Goal: Task Accomplishment & Management: Use online tool/utility

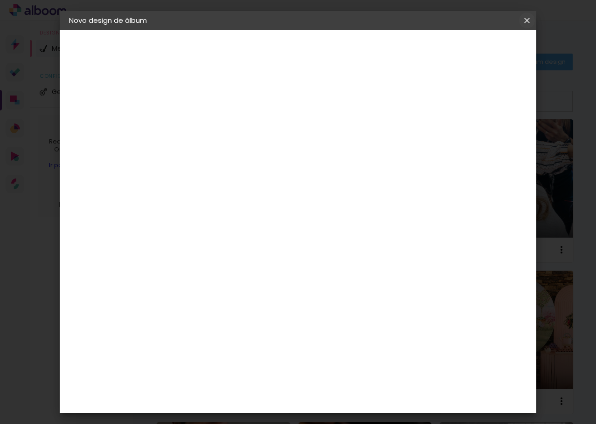
click at [0, 0] on iron-icon at bounding box center [0, 0] width 0 height 0
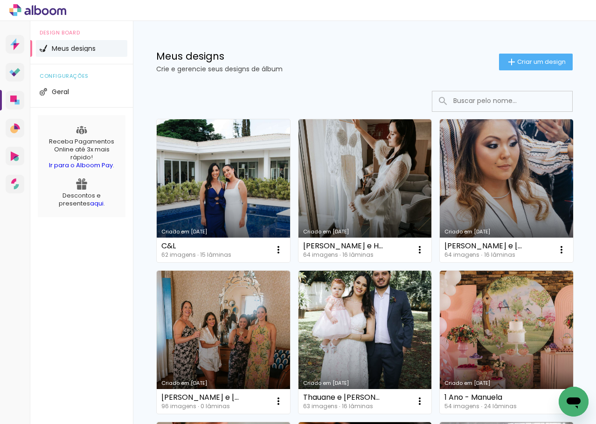
click at [233, 158] on link "Criado em [DATE]" at bounding box center [223, 190] width 133 height 143
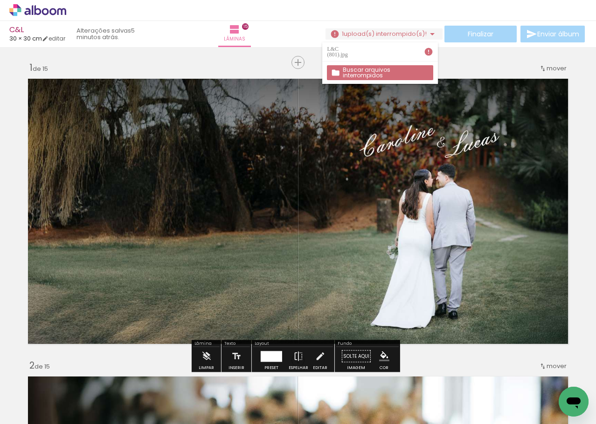
click at [0, 0] on slot "Buscar arquivos interrompidos" at bounding box center [0, 0] width 0 height 0
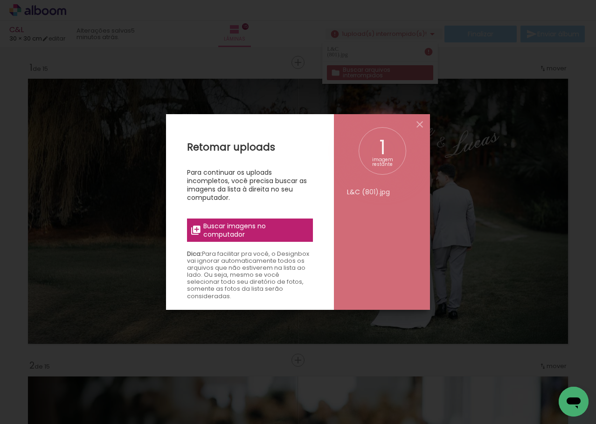
click at [276, 226] on span "Buscar imagens no computador" at bounding box center [255, 230] width 104 height 17
click at [0, 0] on input "file" at bounding box center [0, 0] width 0 height 0
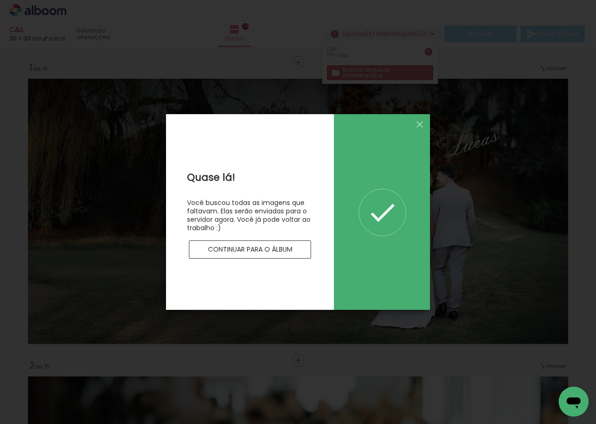
click at [375, 76] on iron-overlay-backdrop at bounding box center [298, 212] width 596 height 424
click at [424, 122] on iron-icon at bounding box center [419, 124] width 11 height 11
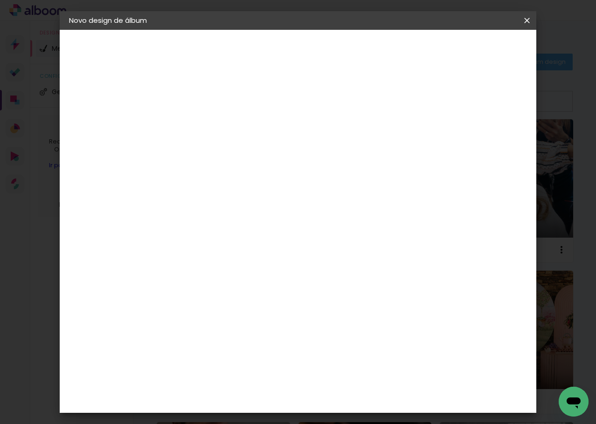
click at [0, 0] on iron-icon at bounding box center [0, 0] width 0 height 0
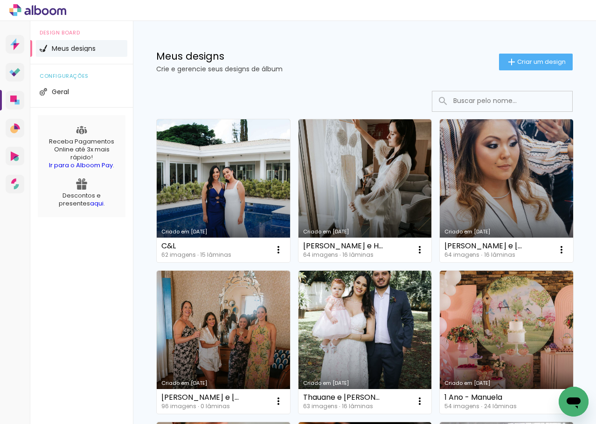
click at [213, 162] on link "Criado em [DATE]" at bounding box center [223, 190] width 133 height 143
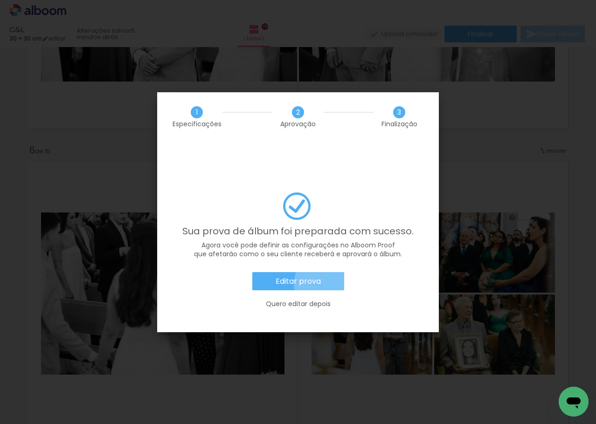
click at [322, 272] on paper-button "Editar prova" at bounding box center [298, 281] width 92 height 19
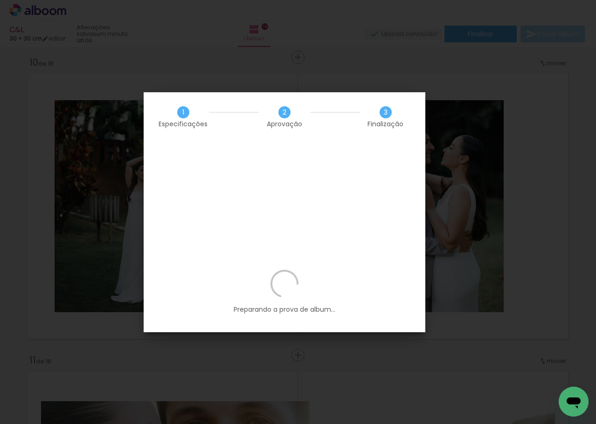
scroll to position [746, 0]
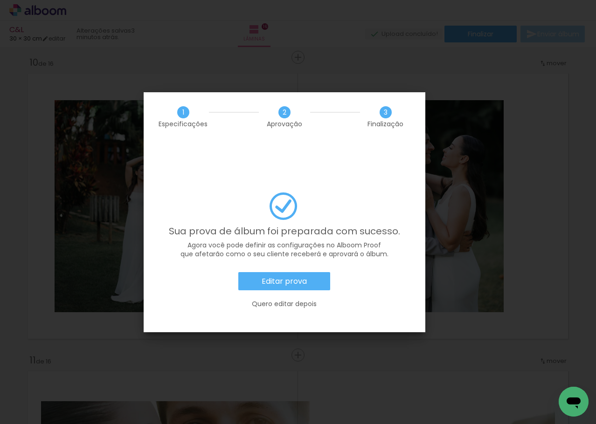
click at [0, 0] on slot "Editar prova" at bounding box center [0, 0] width 0 height 0
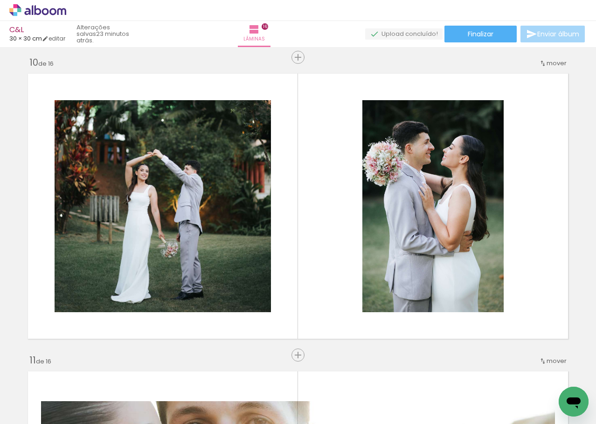
scroll to position [746, 0]
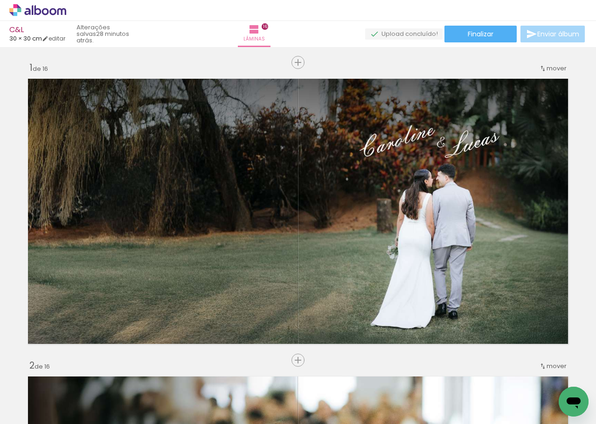
scroll to position [746, 0]
